Goal: Task Accomplishment & Management: Manage account settings

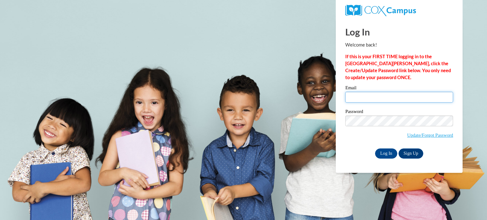
click at [352, 96] on input "Email" at bounding box center [399, 97] width 108 height 11
type input "[EMAIL_ADDRESS][DOMAIN_NAME]"
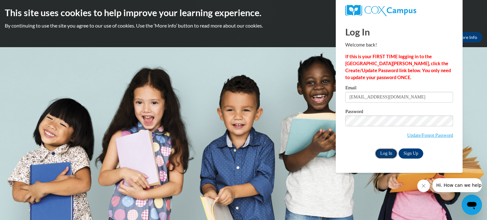
click at [386, 152] on input "Log In" at bounding box center [386, 154] width 22 height 10
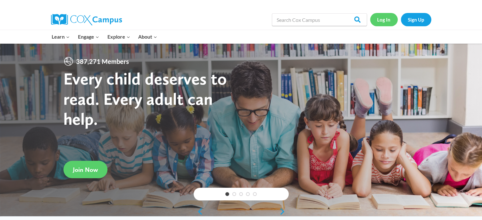
click at [386, 19] on link "Log In" at bounding box center [384, 19] width 28 height 13
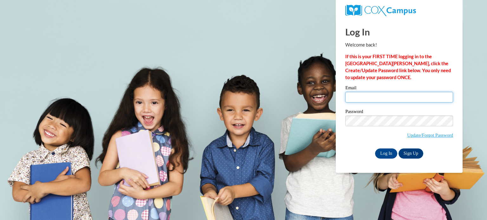
click at [355, 95] on input "Email" at bounding box center [399, 97] width 108 height 11
type input "liso.art87@gmail.com"
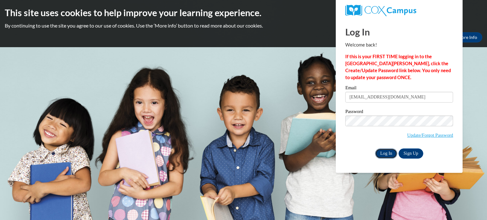
click at [385, 154] on input "Log In" at bounding box center [386, 154] width 22 height 10
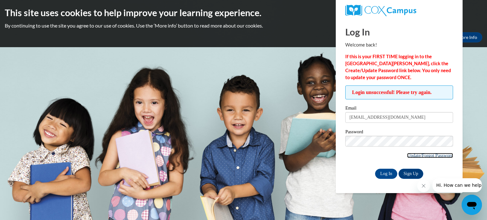
click at [426, 156] on link "Update/Forgot Password" at bounding box center [430, 155] width 46 height 5
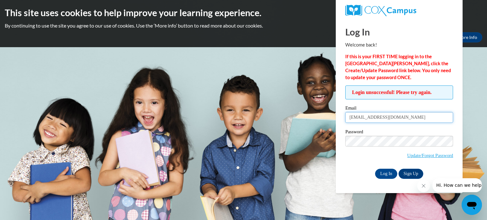
click at [392, 118] on input "liso.art87@gmail.com" at bounding box center [399, 117] width 108 height 11
type input "[EMAIL_ADDRESS][DOMAIN_NAME]"
click at [385, 174] on input "Log In" at bounding box center [386, 174] width 22 height 10
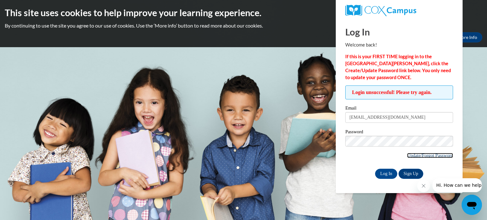
click at [422, 156] on link "Update/Forgot Password" at bounding box center [430, 155] width 46 height 5
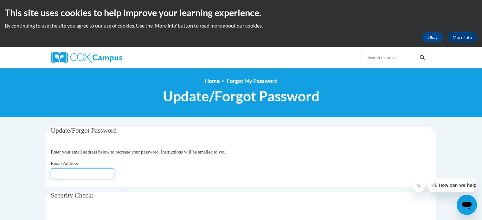
click at [95, 172] on input "Email Address" at bounding box center [82, 174] width 63 height 11
type input "[EMAIL_ADDRESS][DOMAIN_NAME]"
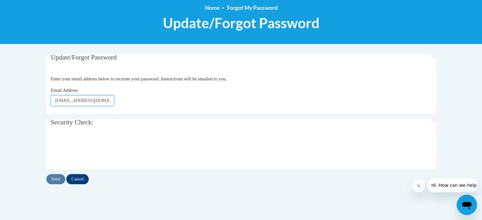
scroll to position [95, 0]
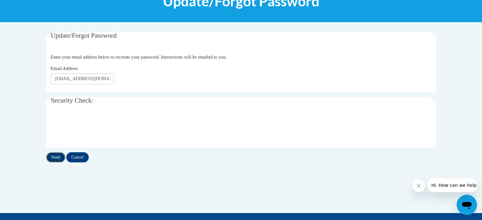
click at [60, 156] on input "Send" at bounding box center [55, 157] width 19 height 10
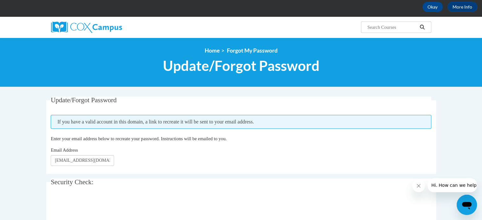
scroll to position [63, 0]
